Goal: Navigation & Orientation: Find specific page/section

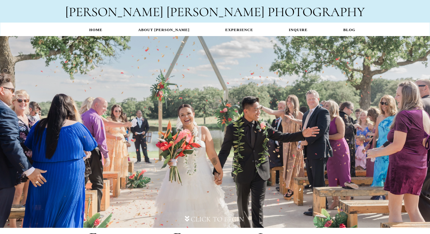
click at [341, 30] on link "BLOG" at bounding box center [350, 29] width 48 height 11
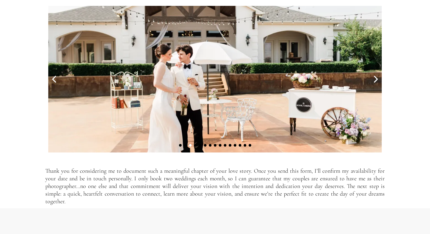
scroll to position [1934, 0]
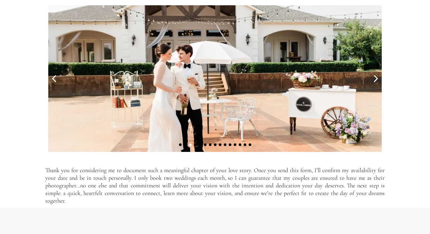
click at [374, 78] on icon at bounding box center [376, 79] width 12 height 12
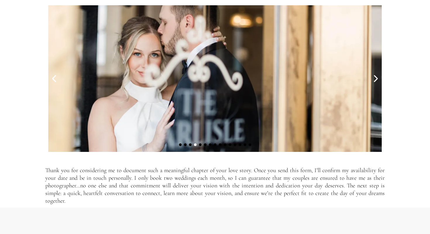
click at [374, 78] on icon at bounding box center [376, 79] width 12 height 12
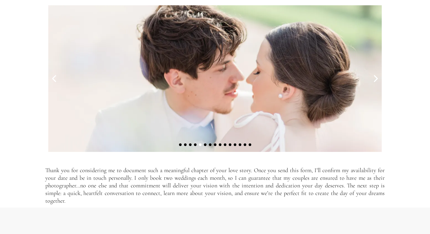
click at [374, 78] on icon at bounding box center [376, 79] width 12 height 12
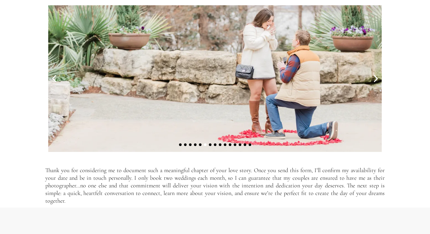
click at [374, 79] on icon at bounding box center [376, 79] width 12 height 12
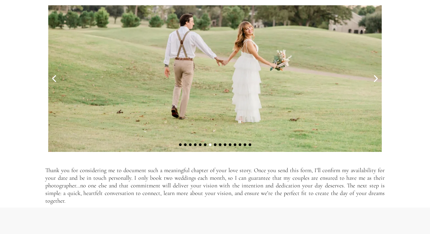
click at [374, 79] on icon at bounding box center [376, 79] width 12 height 12
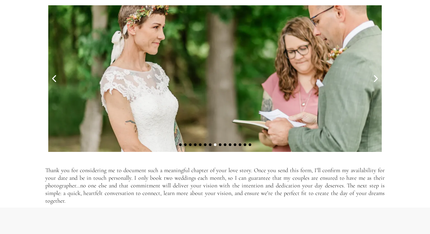
click at [374, 79] on icon at bounding box center [376, 79] width 12 height 12
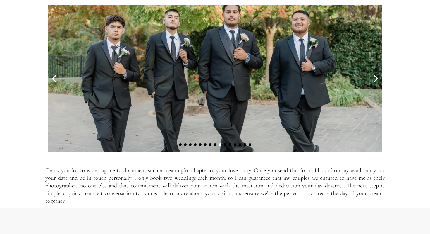
click at [374, 79] on icon at bounding box center [376, 79] width 12 height 12
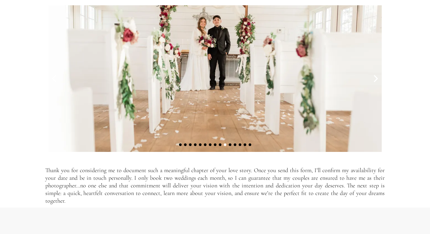
click at [374, 79] on icon at bounding box center [376, 79] width 12 height 12
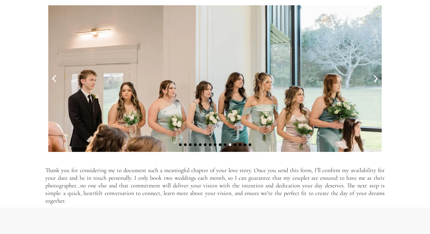
click at [374, 79] on icon at bounding box center [376, 79] width 12 height 12
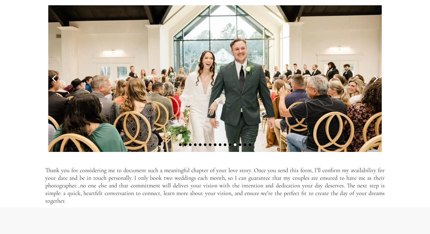
click at [374, 79] on icon at bounding box center [376, 79] width 12 height 12
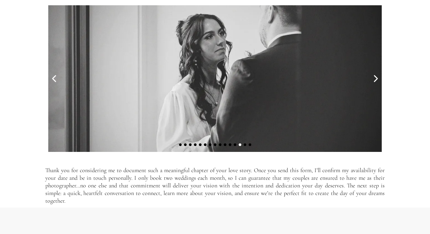
click at [374, 79] on icon at bounding box center [376, 79] width 12 height 12
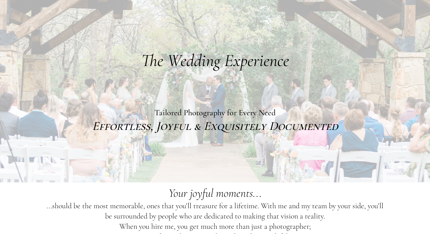
scroll to position [0, 0]
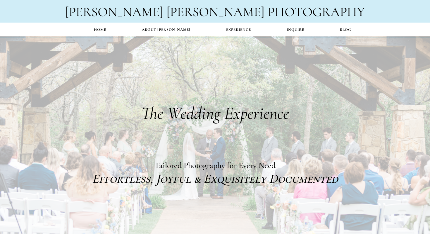
click at [105, 29] on link "Home" at bounding box center [100, 29] width 48 height 11
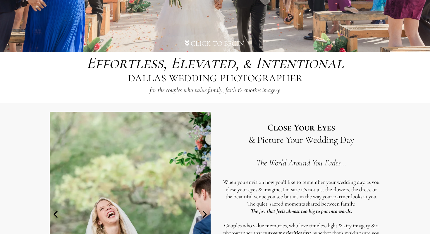
scroll to position [173, 0]
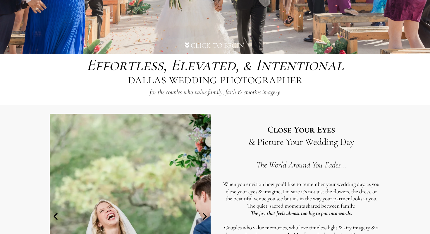
click at [195, 45] on div "Click to Begin" at bounding box center [217, 45] width 53 height 8
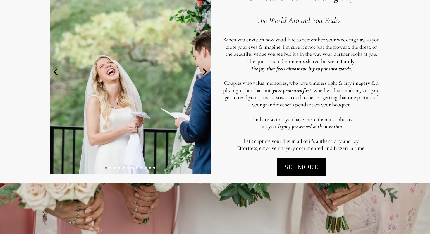
scroll to position [320, 0]
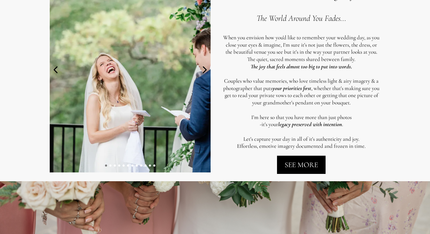
click at [301, 165] on span "SEE MORE" at bounding box center [301, 164] width 33 height 9
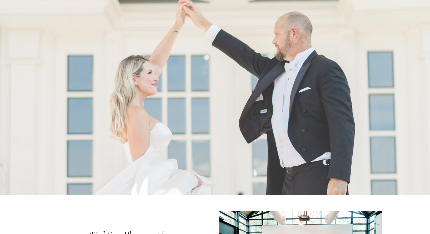
scroll to position [1475, 0]
